Goal: Check status

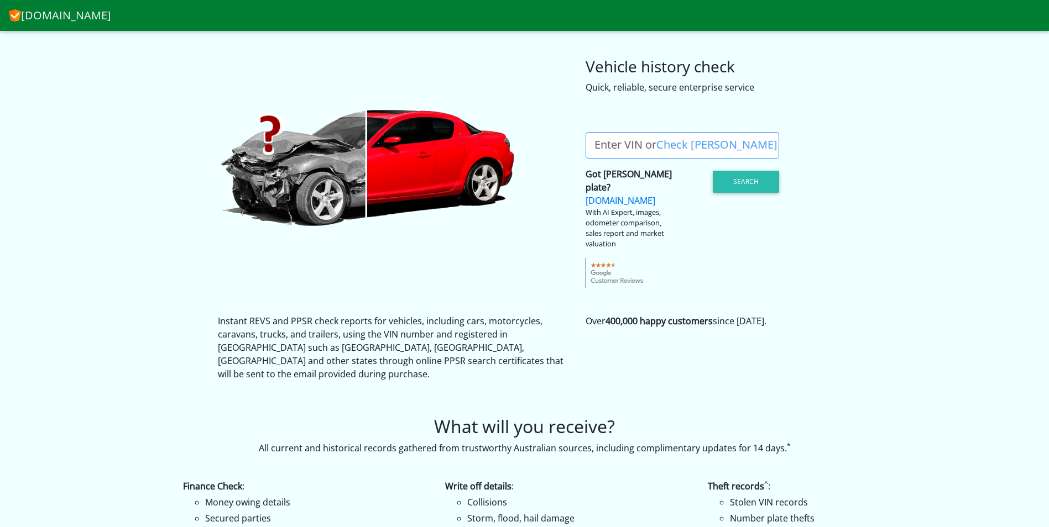
click at [643, 138] on label "Enter VIN or Check [PERSON_NAME]" at bounding box center [686, 145] width 201 height 27
click at [643, 138] on input "Enter VIN or Check [PERSON_NAME]" at bounding box center [683, 145] width 194 height 27
paste input "YJF86P"
click at [743, 182] on button "Search" at bounding box center [746, 182] width 66 height 22
click at [687, 142] on input "YJF86P" at bounding box center [683, 145] width 194 height 27
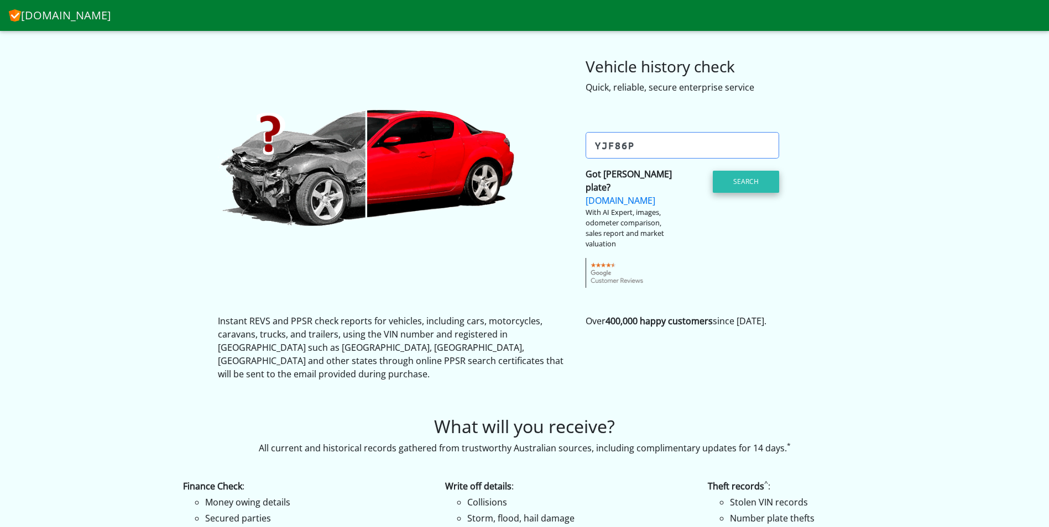
click at [739, 180] on button "Search" at bounding box center [746, 182] width 66 height 22
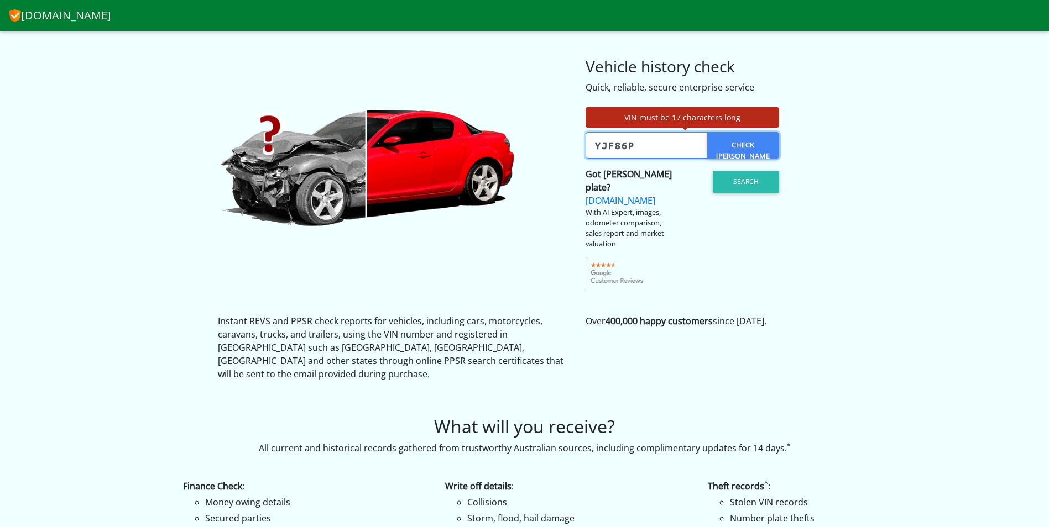
click at [641, 147] on input "YJF86P" at bounding box center [683, 145] width 194 height 27
paste input "[US_VEHICLE_IDENTIFICATION_NUMBER]"
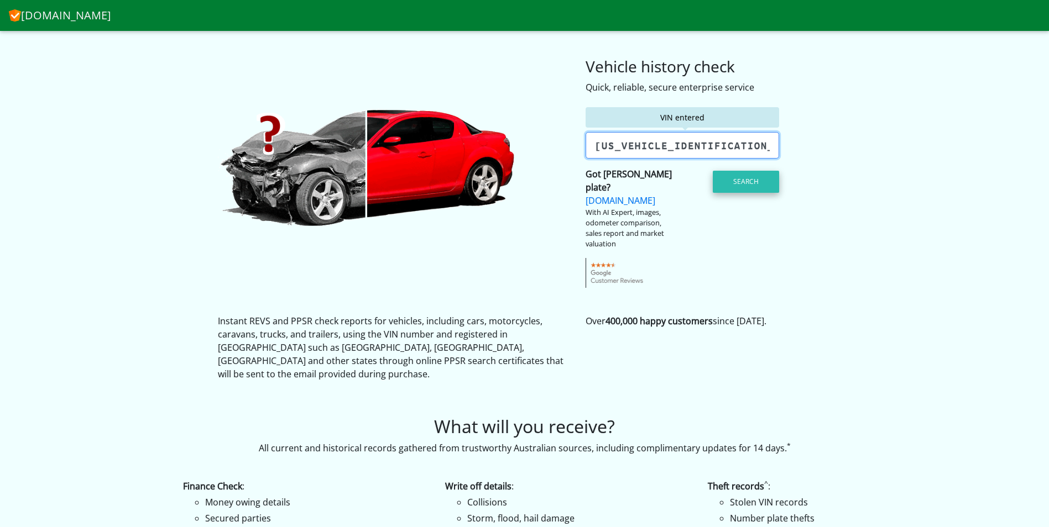
type input "[US_VEHICLE_IDENTIFICATION_NUMBER]"
click at [739, 182] on button "Search" at bounding box center [746, 182] width 66 height 22
